Goal: Information Seeking & Learning: Understand process/instructions

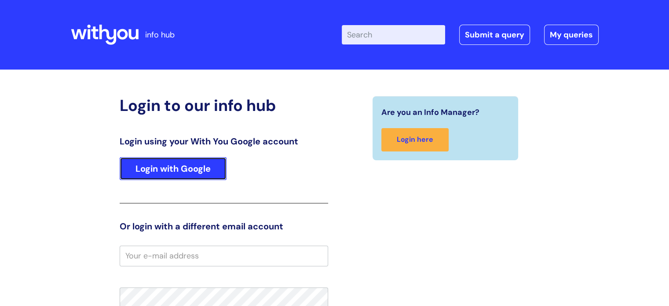
click at [207, 164] on link "Login with Google" at bounding box center [173, 168] width 107 height 23
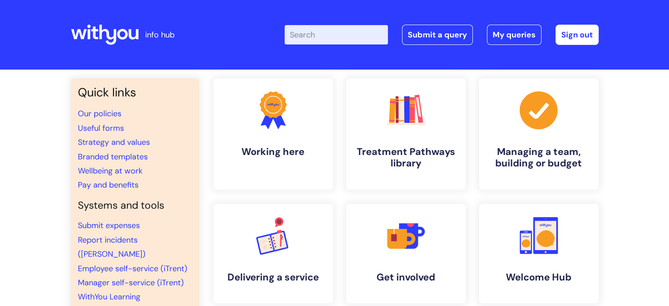
click at [334, 30] on input "Enter your search term here..." at bounding box center [336, 34] width 103 height 19
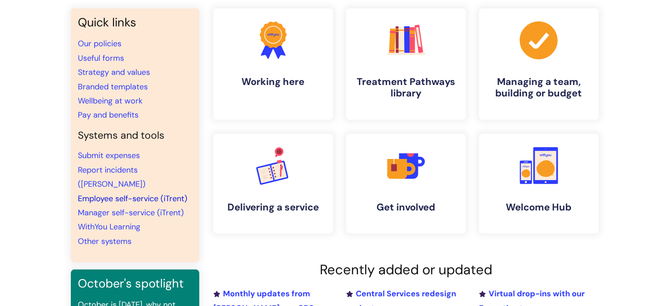
scroll to position [70, 0]
click at [152, 193] on link "Employee self-service (iTrent)" at bounding box center [133, 198] width 110 height 11
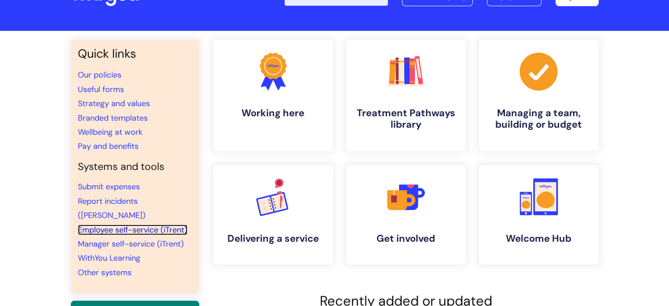
scroll to position [0, 0]
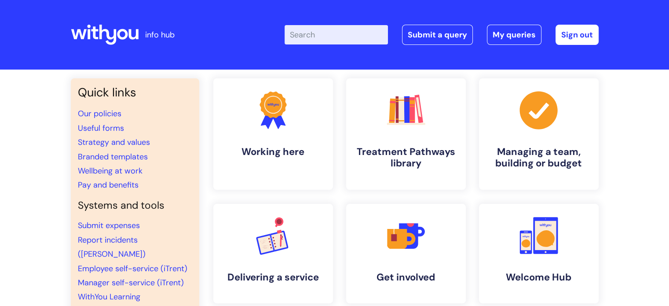
click at [315, 34] on input "Enter your search term here..." at bounding box center [336, 34] width 103 height 19
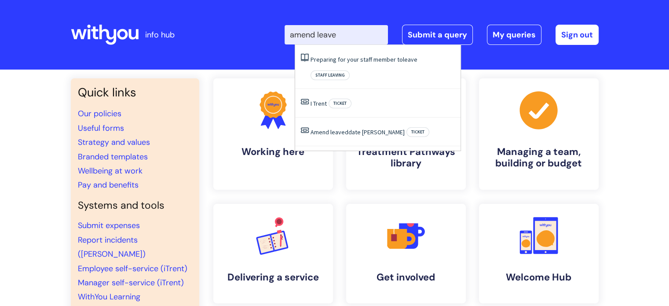
type input "amend leave"
click button "Search" at bounding box center [0, 0] width 0 height 0
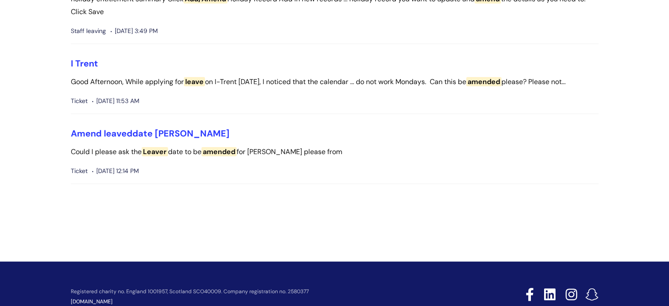
scroll to position [135, 0]
